Goal: Use online tool/utility: Use online tool/utility

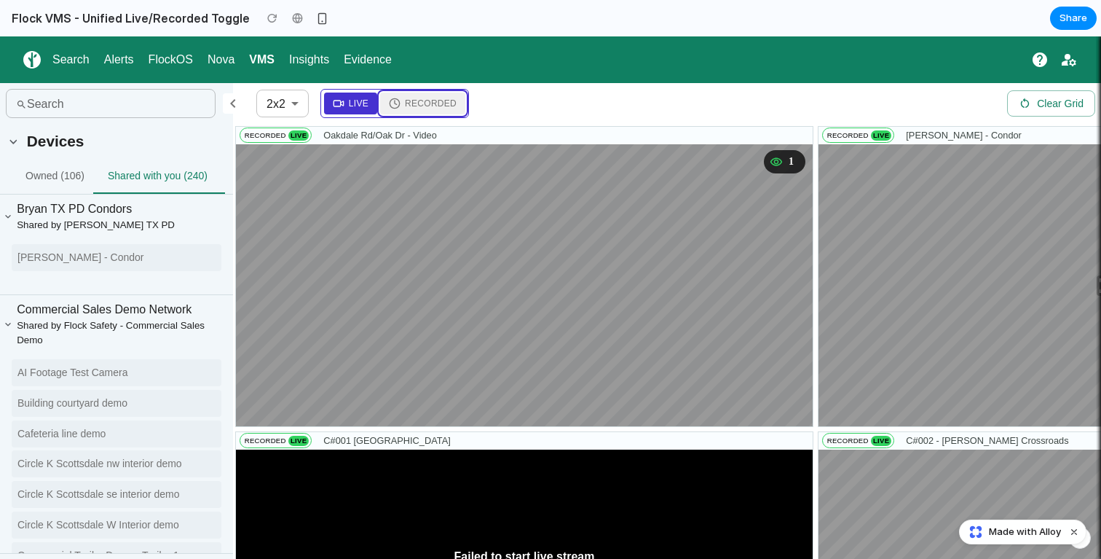
click at [429, 101] on span "Recorded" at bounding box center [431, 103] width 52 height 13
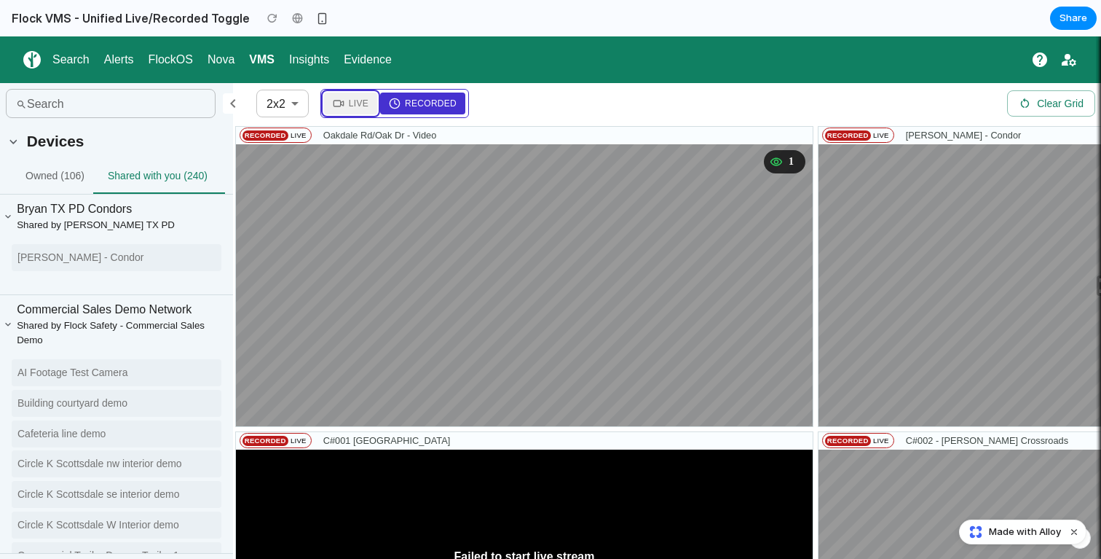
click at [365, 106] on span "Live" at bounding box center [359, 103] width 20 height 13
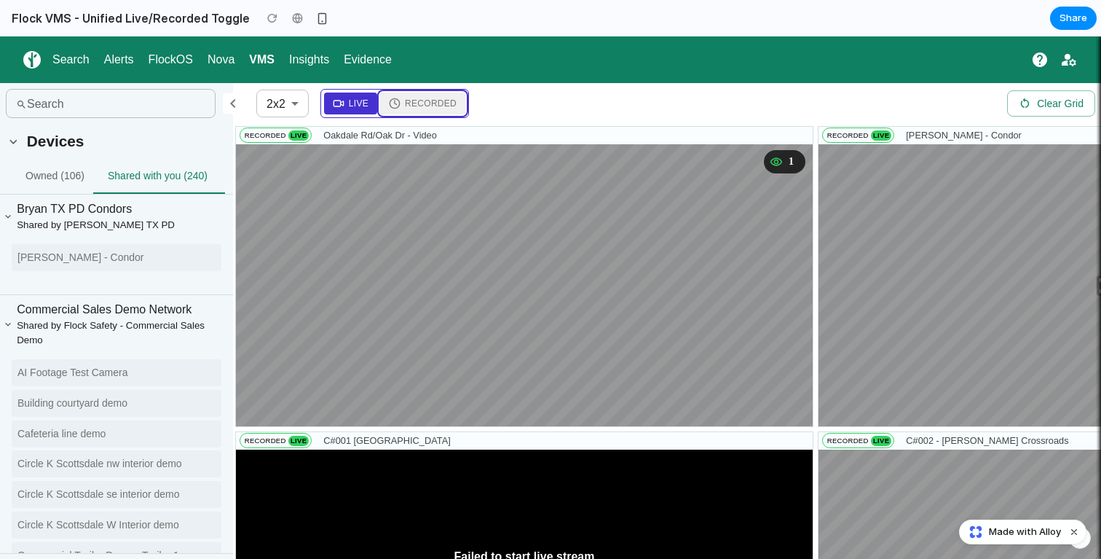
click at [406, 103] on span "Recorded" at bounding box center [431, 103] width 52 height 13
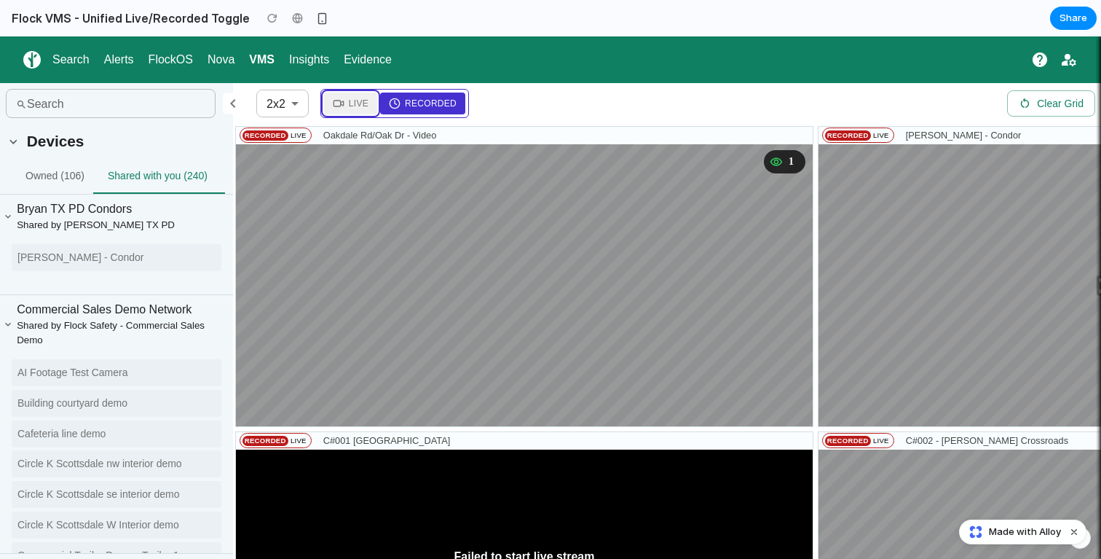
click at [368, 103] on span "Live" at bounding box center [359, 103] width 20 height 13
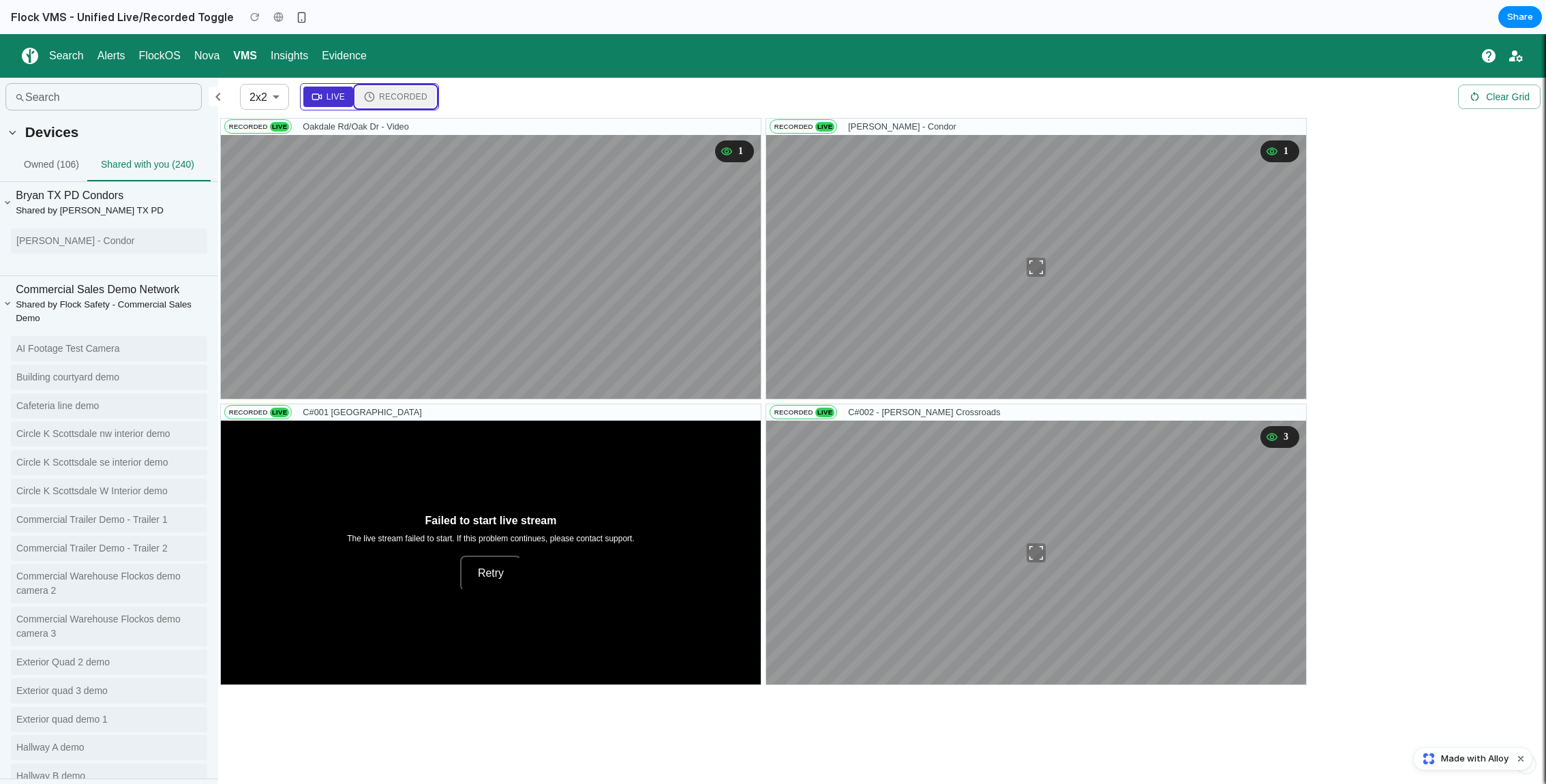
click at [372, 100] on icon at bounding box center [370, 97] width 11 height 11
click at [336, 95] on span "Live" at bounding box center [336, 96] width 19 height 12
click at [383, 92] on span "Recorded" at bounding box center [403, 96] width 49 height 12
click at [343, 95] on span "Live" at bounding box center [336, 96] width 19 height 12
click at [381, 96] on span "Recorded" at bounding box center [403, 96] width 49 height 12
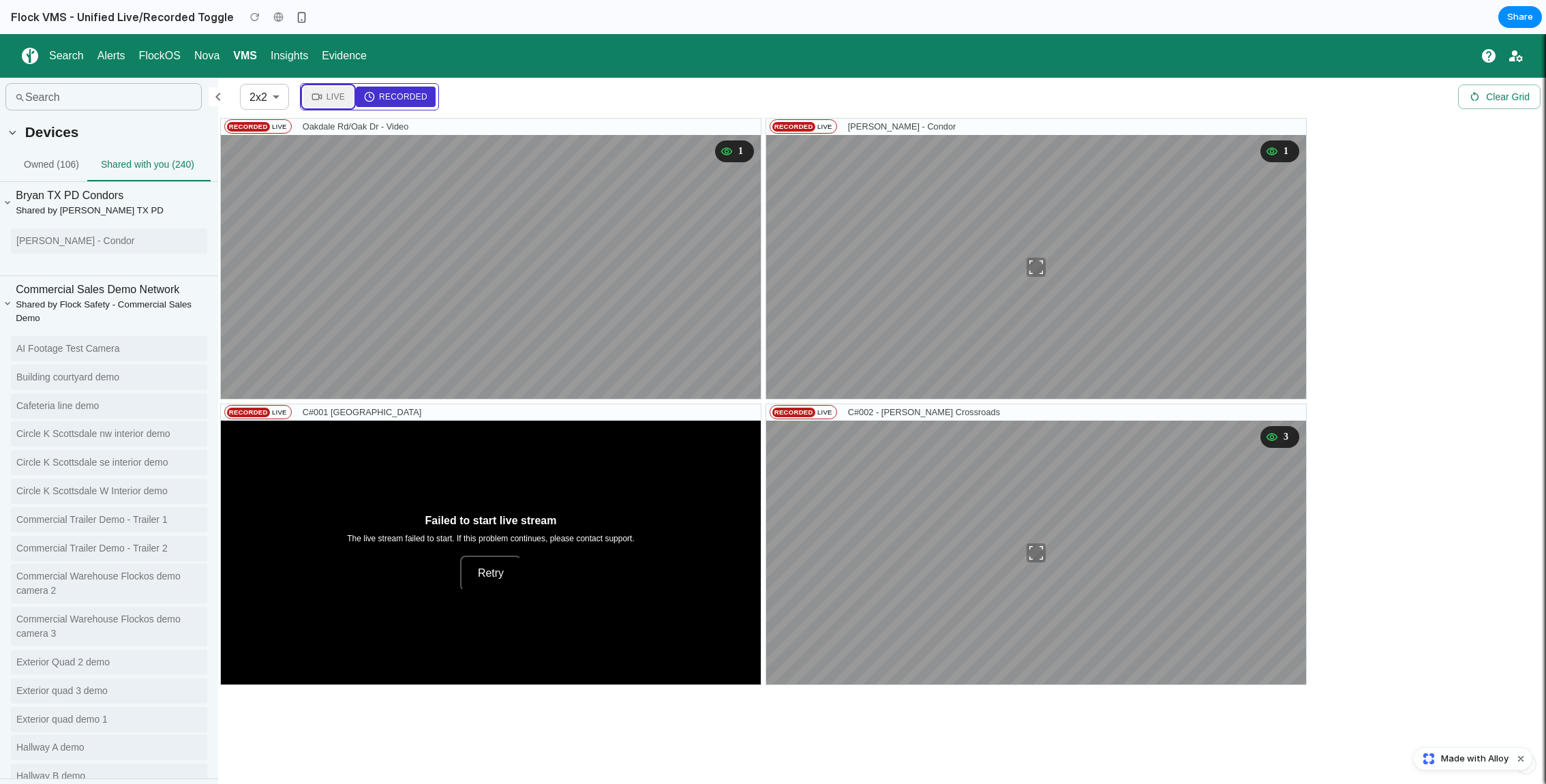
click at [340, 94] on span "Live" at bounding box center [336, 96] width 19 height 12
click at [386, 92] on span "Recorded" at bounding box center [403, 96] width 49 height 12
click at [343, 94] on span "Live" at bounding box center [336, 96] width 19 height 12
click at [393, 94] on span "Recorded" at bounding box center [403, 96] width 49 height 12
click at [314, 97] on icon at bounding box center [317, 97] width 11 height 11
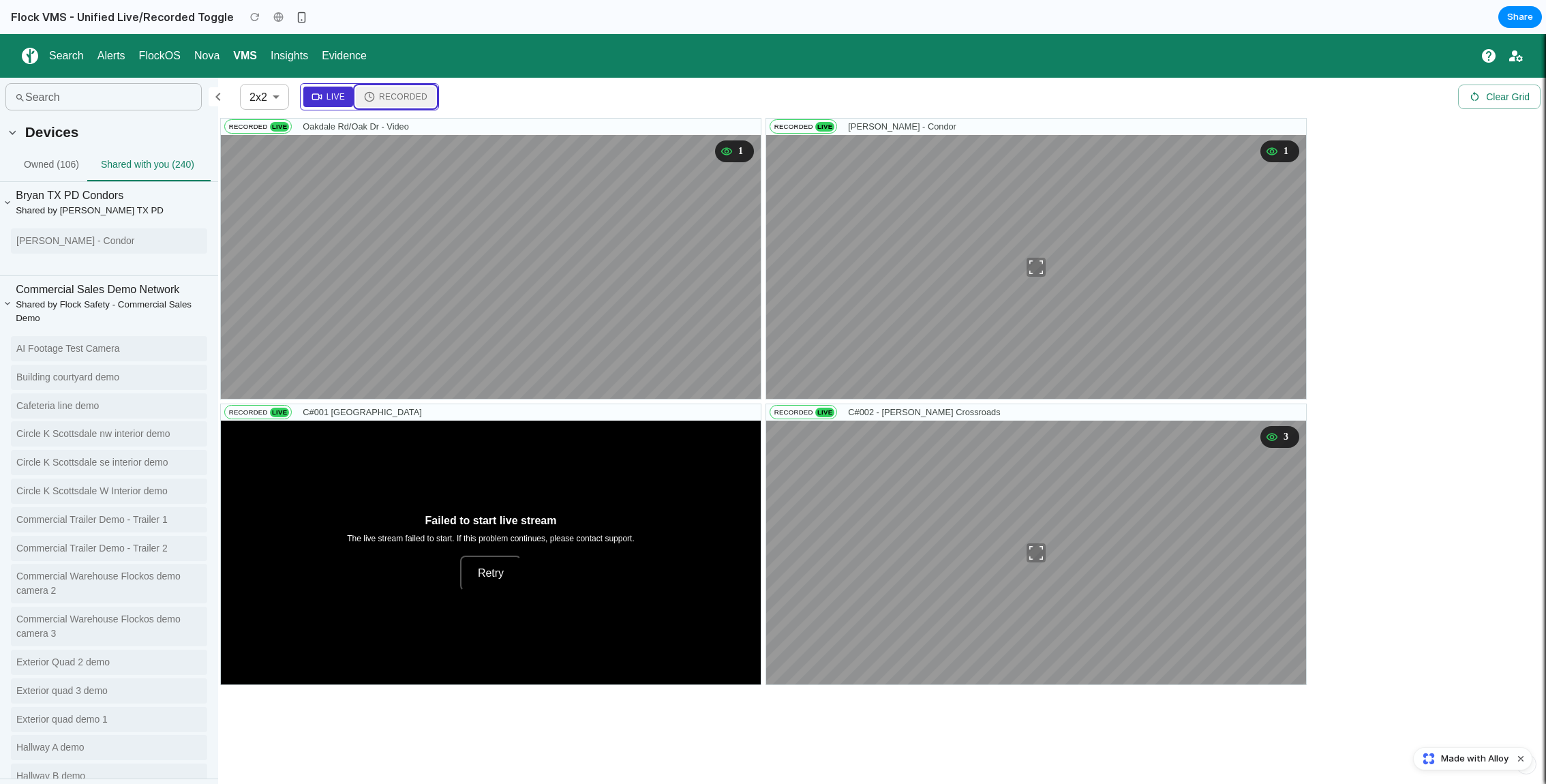
click at [387, 96] on span "Recorded" at bounding box center [403, 96] width 49 height 12
click at [313, 102] on icon at bounding box center [317, 97] width 11 height 11
click at [368, 100] on circle at bounding box center [369, 95] width 8 height 8
click at [330, 100] on span "Live" at bounding box center [336, 96] width 19 height 12
click at [385, 102] on span "Recorded" at bounding box center [403, 96] width 49 height 12
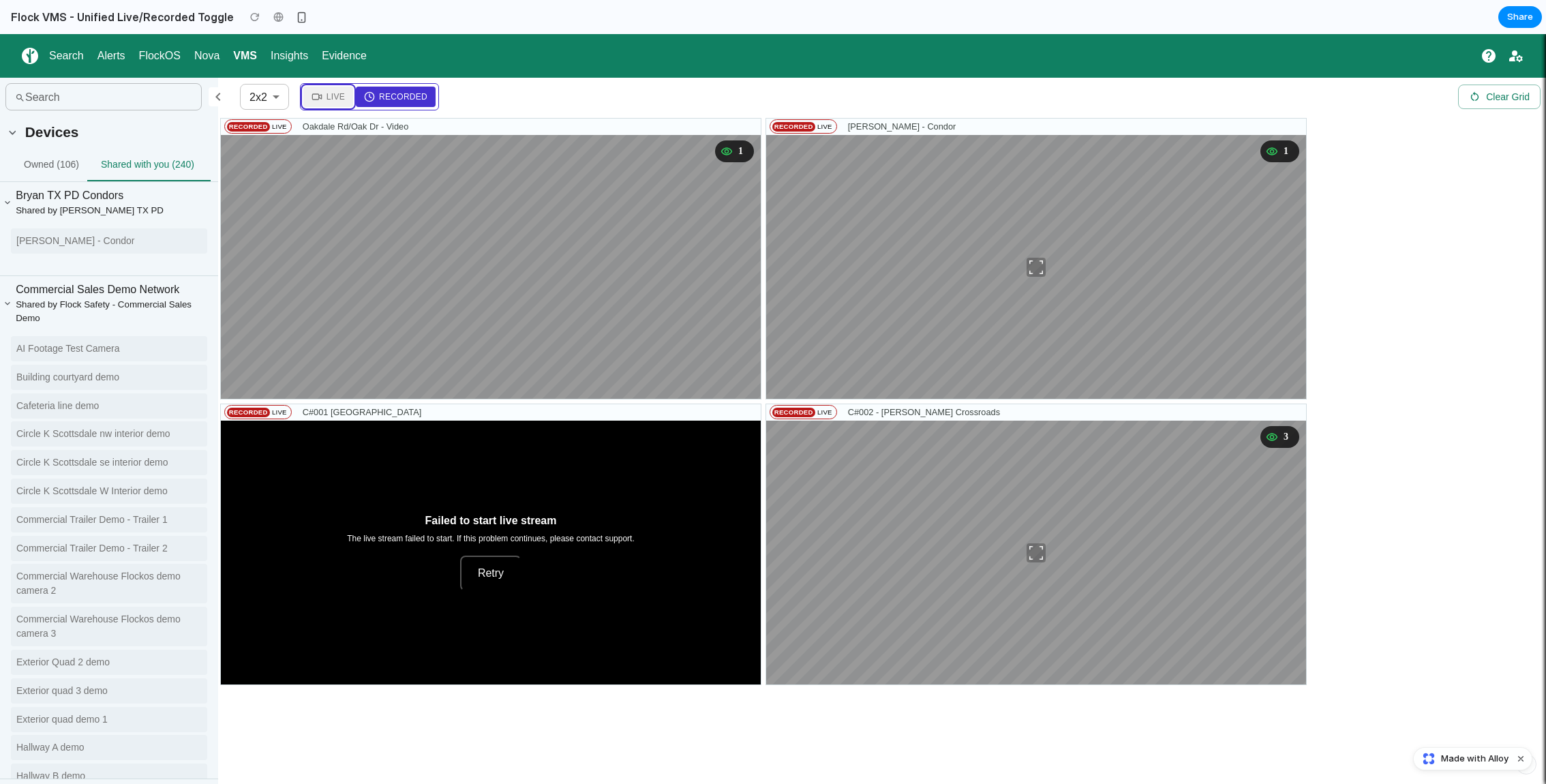
click at [328, 102] on span "Live" at bounding box center [336, 96] width 19 height 12
click at [365, 102] on button "Recorded" at bounding box center [395, 97] width 80 height 21
click at [338, 102] on span "Live" at bounding box center [336, 96] width 19 height 12
click at [380, 102] on span "Recorded" at bounding box center [403, 96] width 49 height 12
